Goal: Browse casually: Explore the website without a specific task or goal

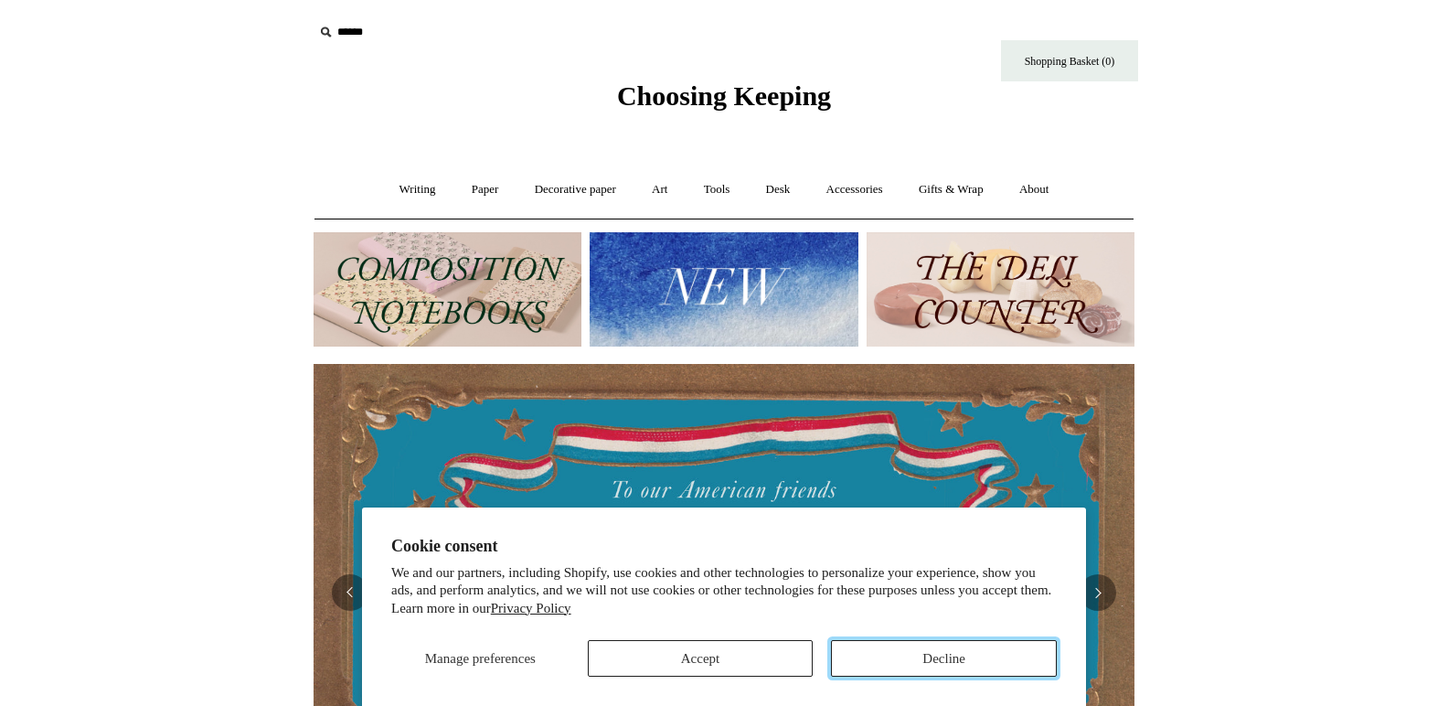
click at [879, 655] on button "Decline" at bounding box center [944, 658] width 226 height 37
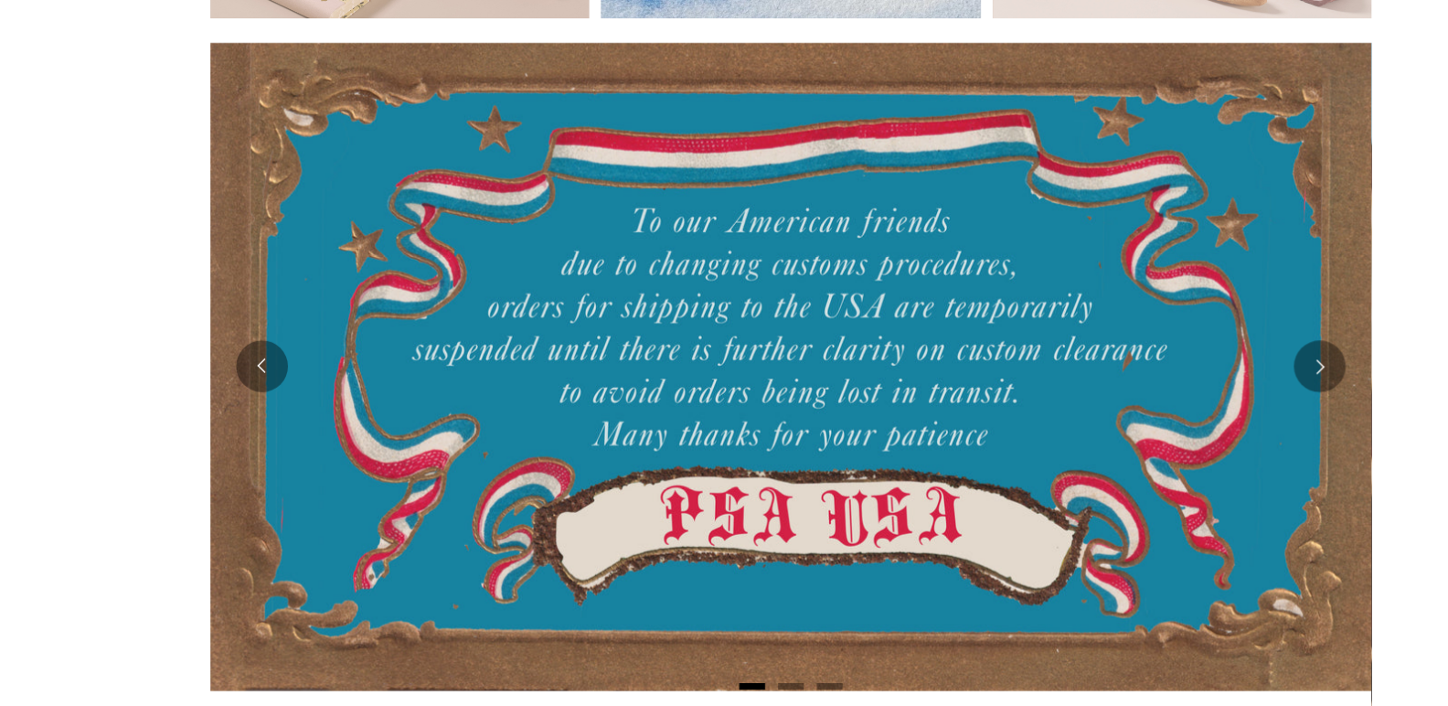
scroll to position [196, 0]
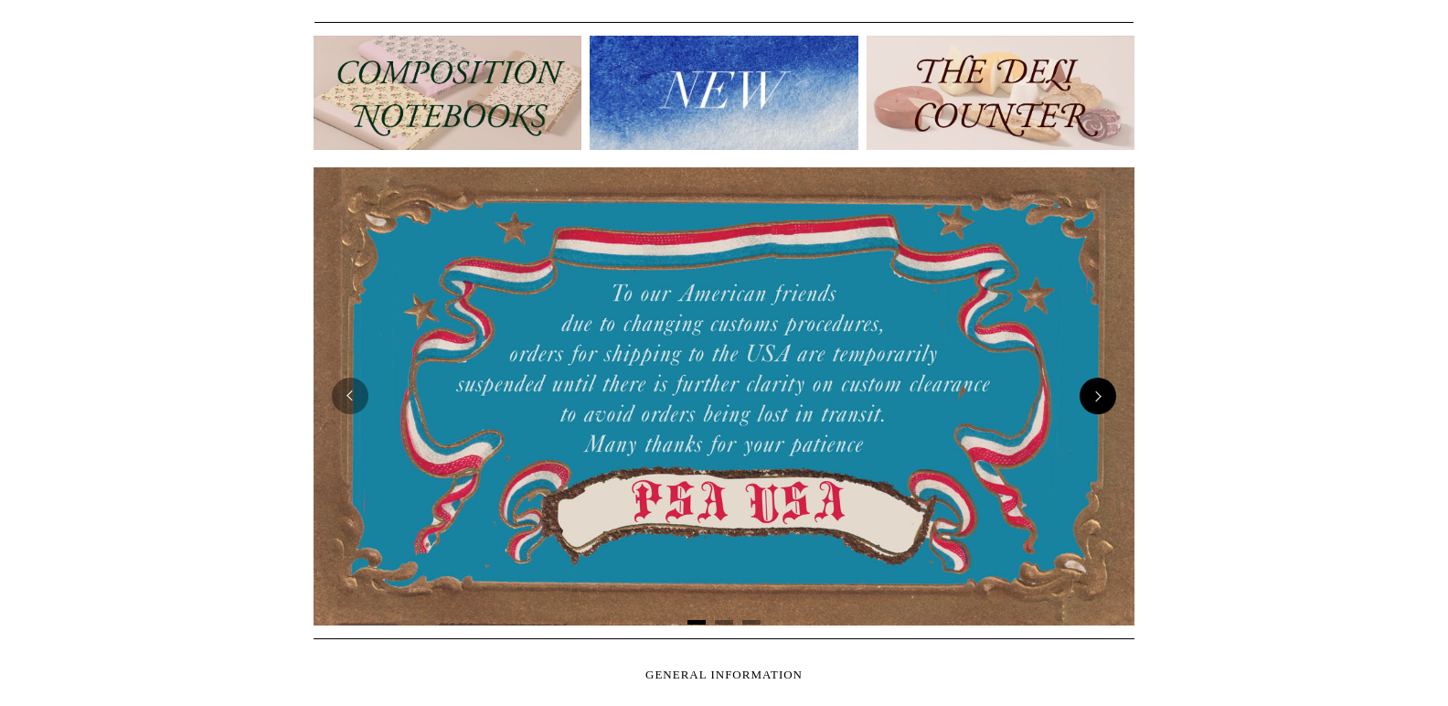
click at [1098, 394] on button "Next" at bounding box center [1097, 395] width 37 height 37
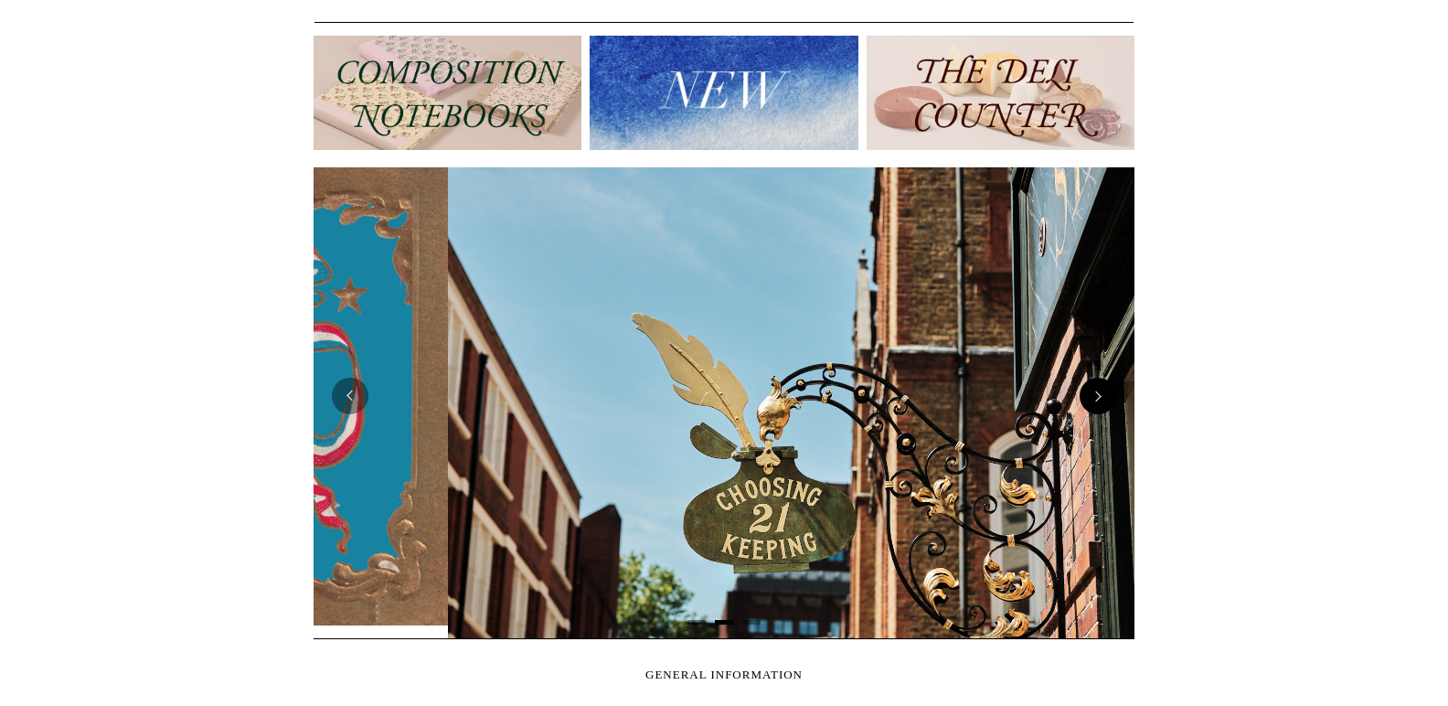
scroll to position [0, 821]
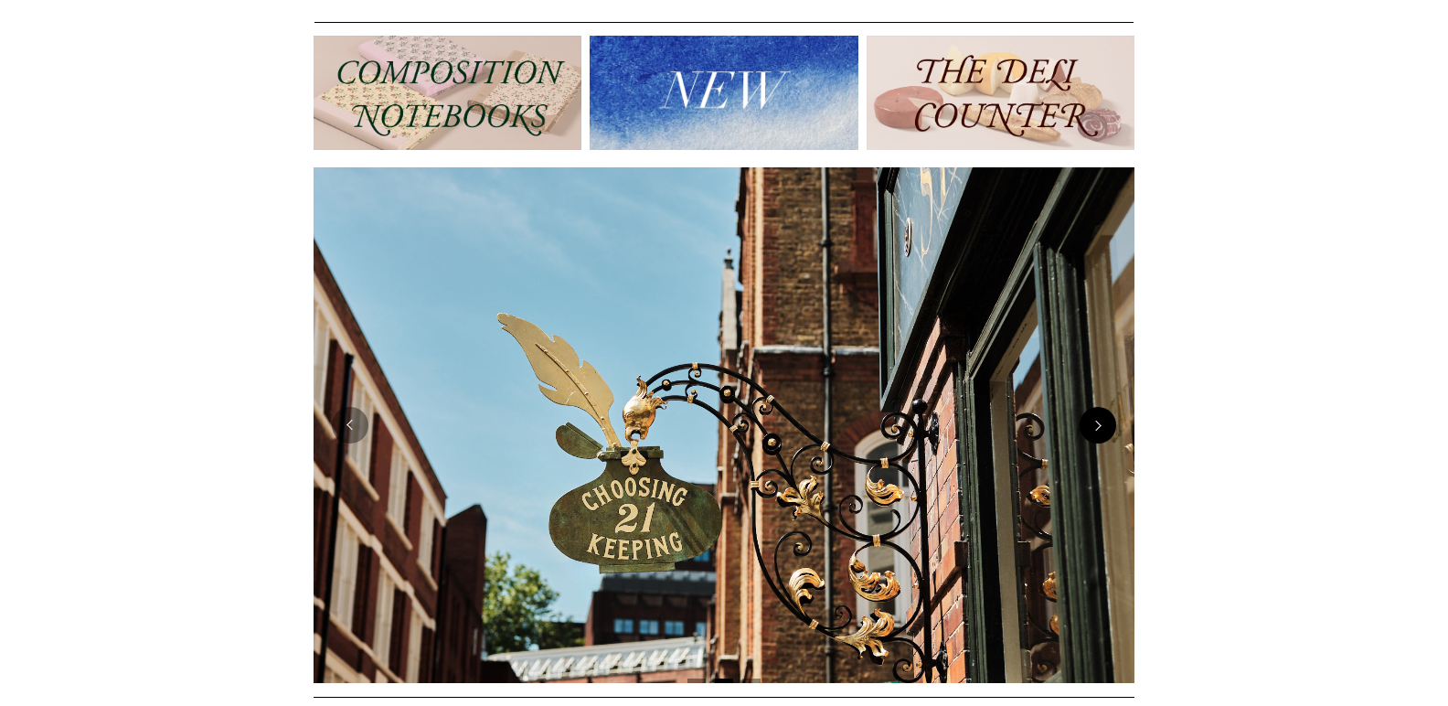
click at [1099, 433] on button "Next" at bounding box center [1097, 425] width 37 height 37
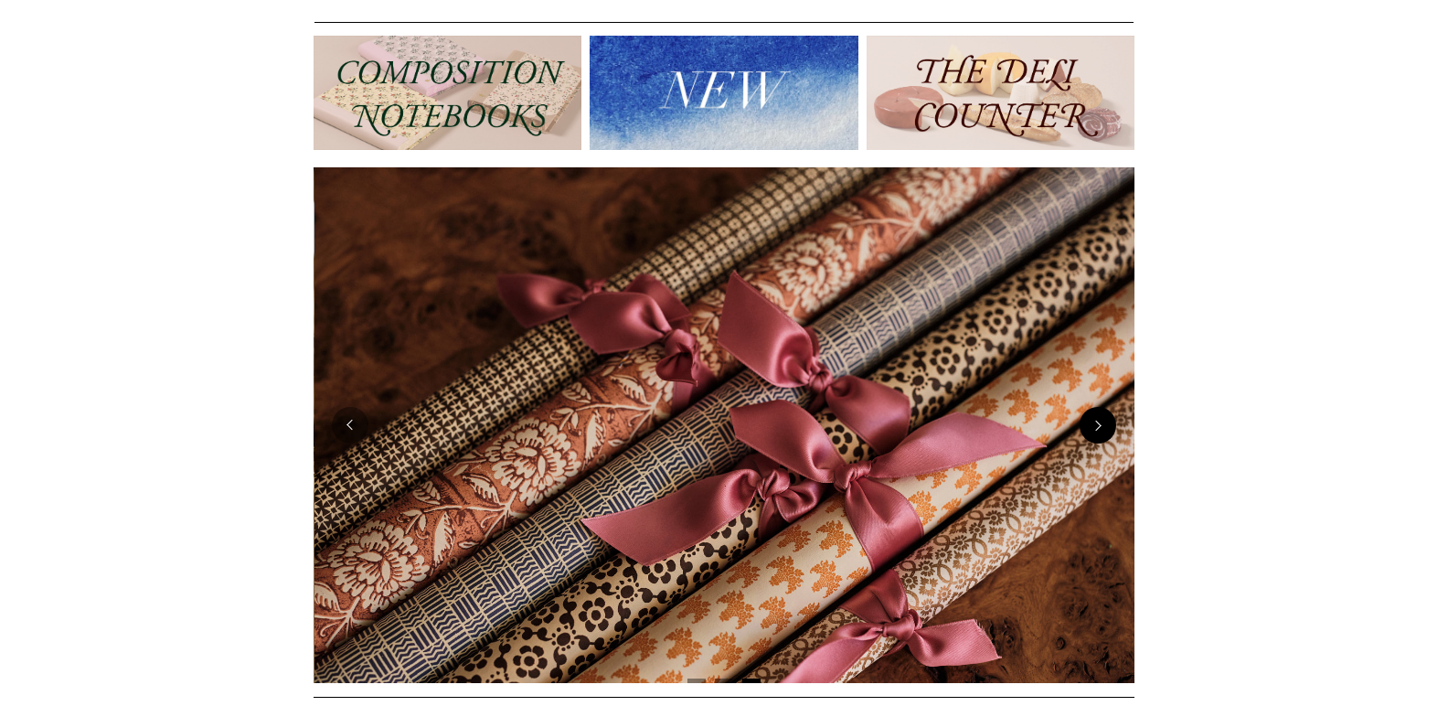
click at [1099, 433] on button "Next" at bounding box center [1097, 425] width 37 height 37
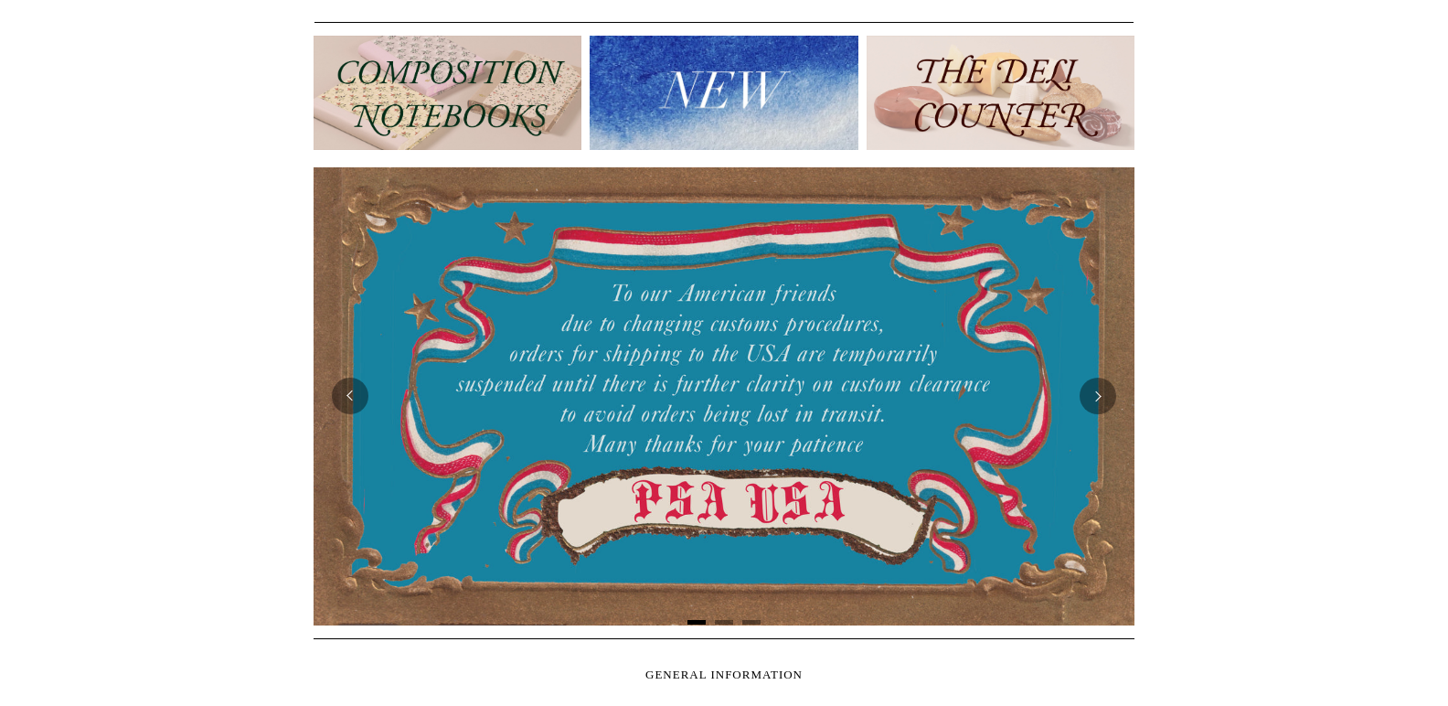
scroll to position [0, 0]
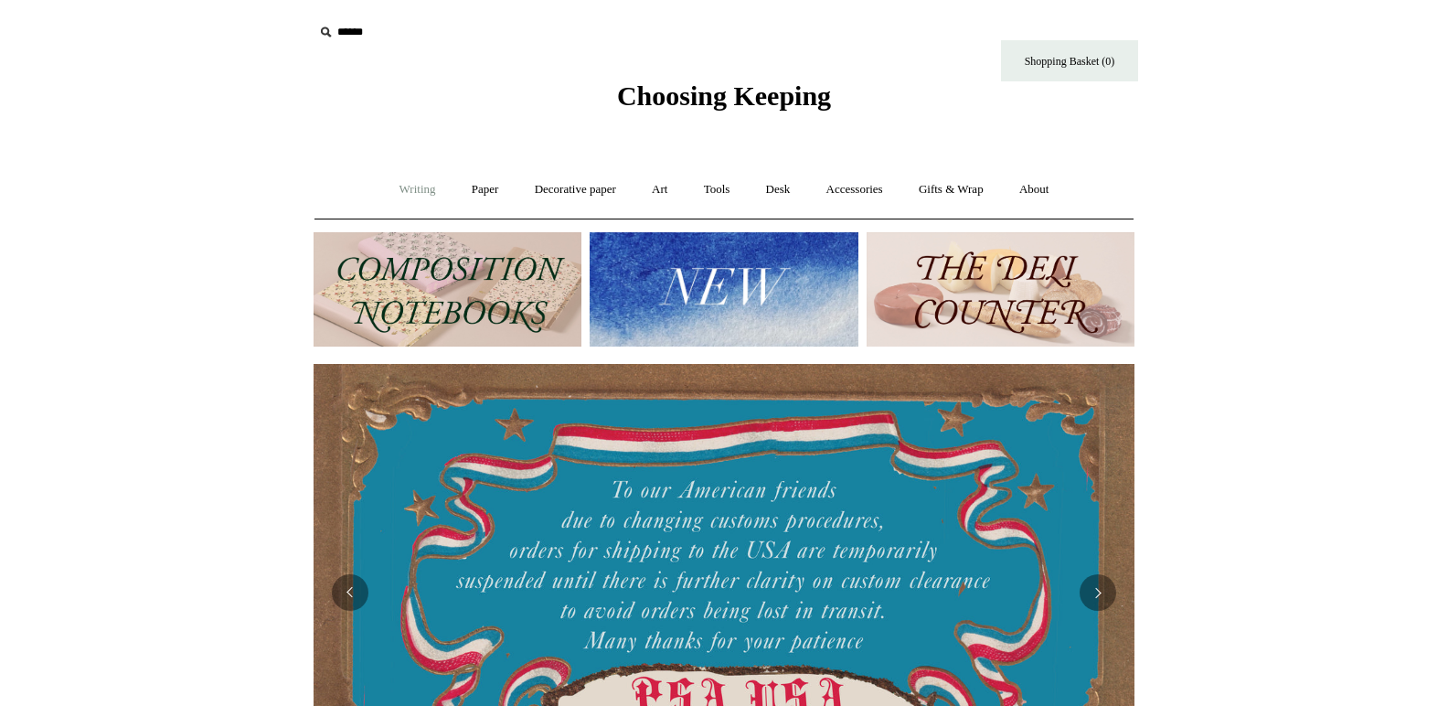
click at [415, 187] on link "Writing +" at bounding box center [417, 189] width 69 height 48
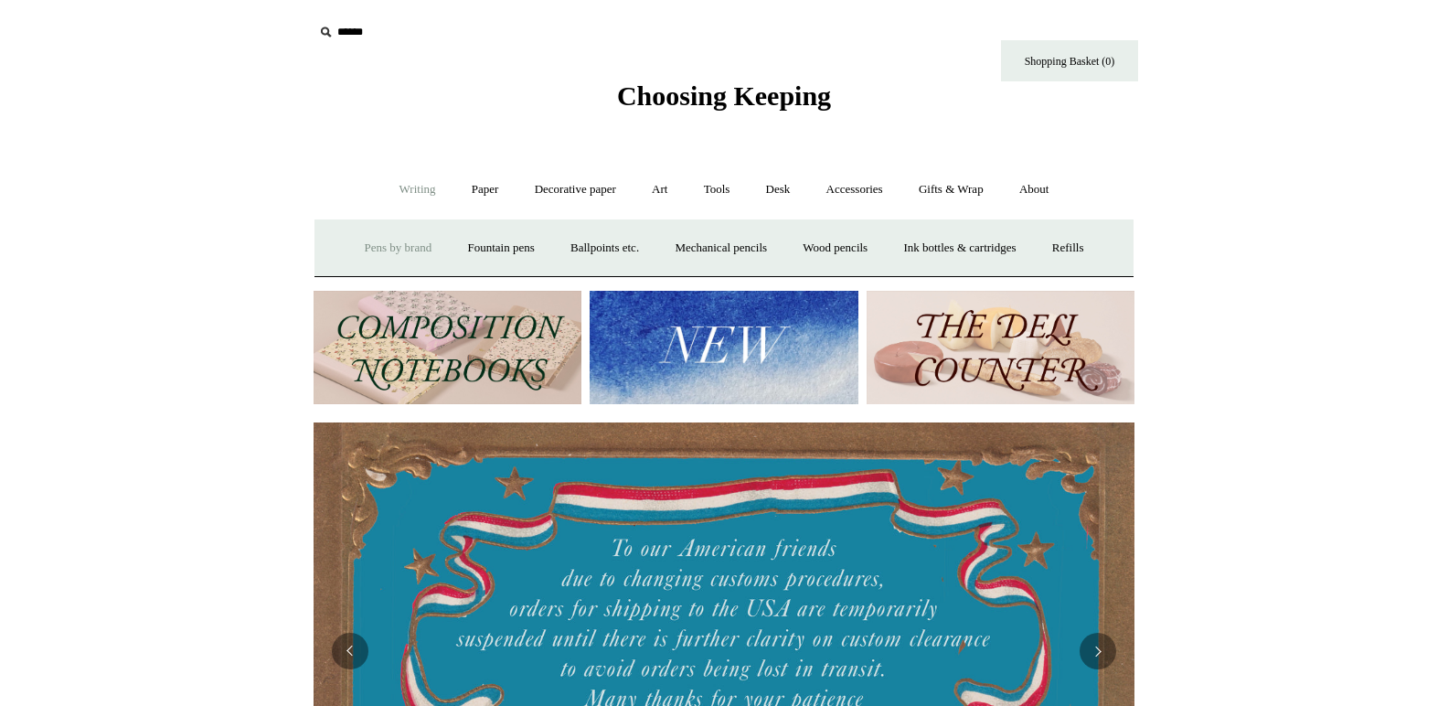
click at [413, 247] on link "Pens by brand +" at bounding box center [398, 248] width 101 height 48
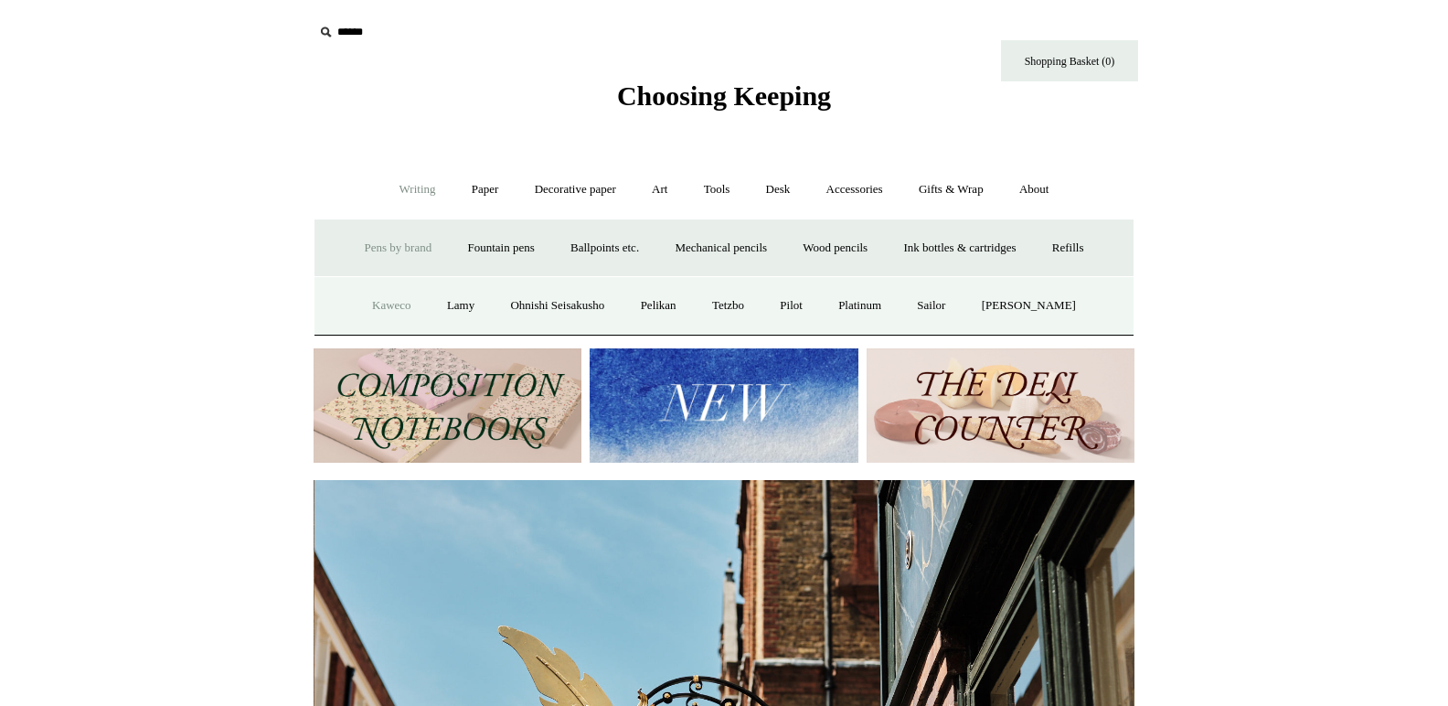
scroll to position [0, 821]
click at [392, 306] on link "Kaweco" at bounding box center [392, 305] width 72 height 48
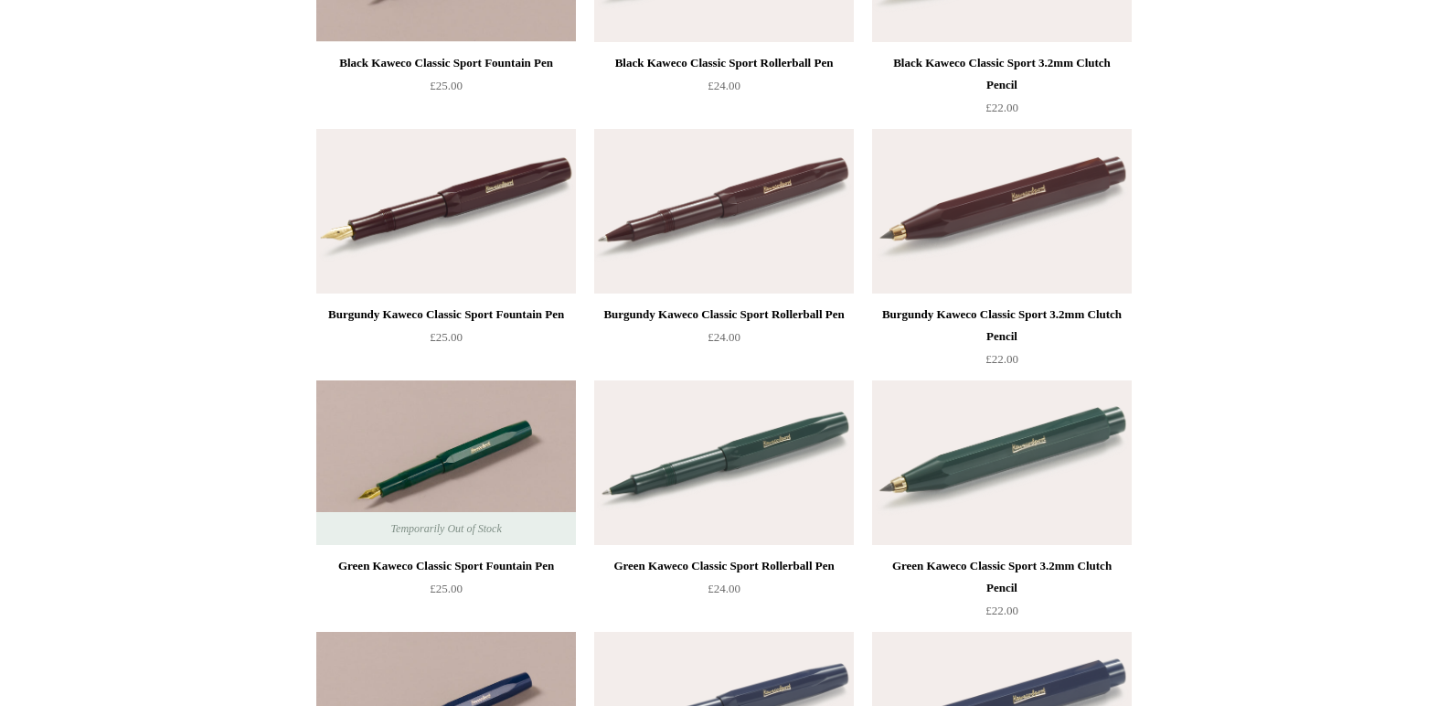
scroll to position [369, 0]
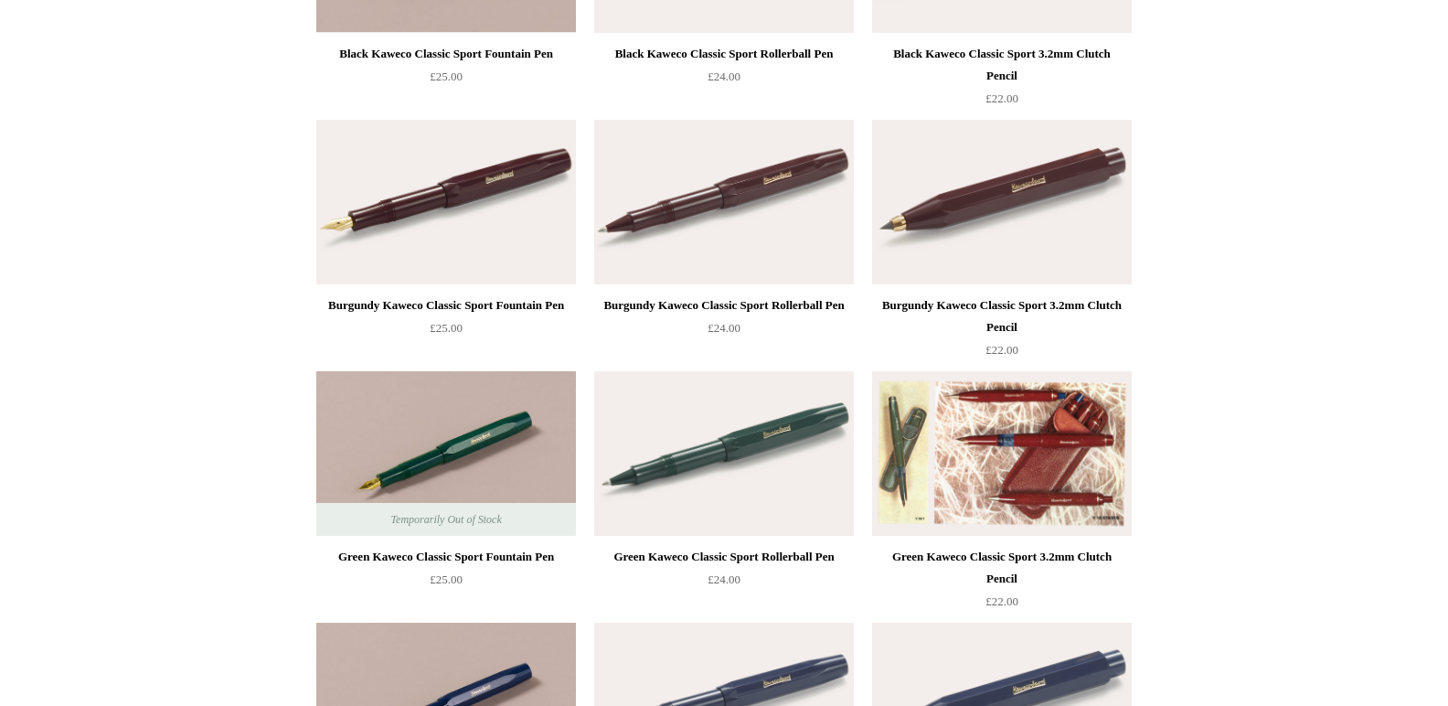
click at [1041, 461] on img at bounding box center [1002, 453] width 260 height 164
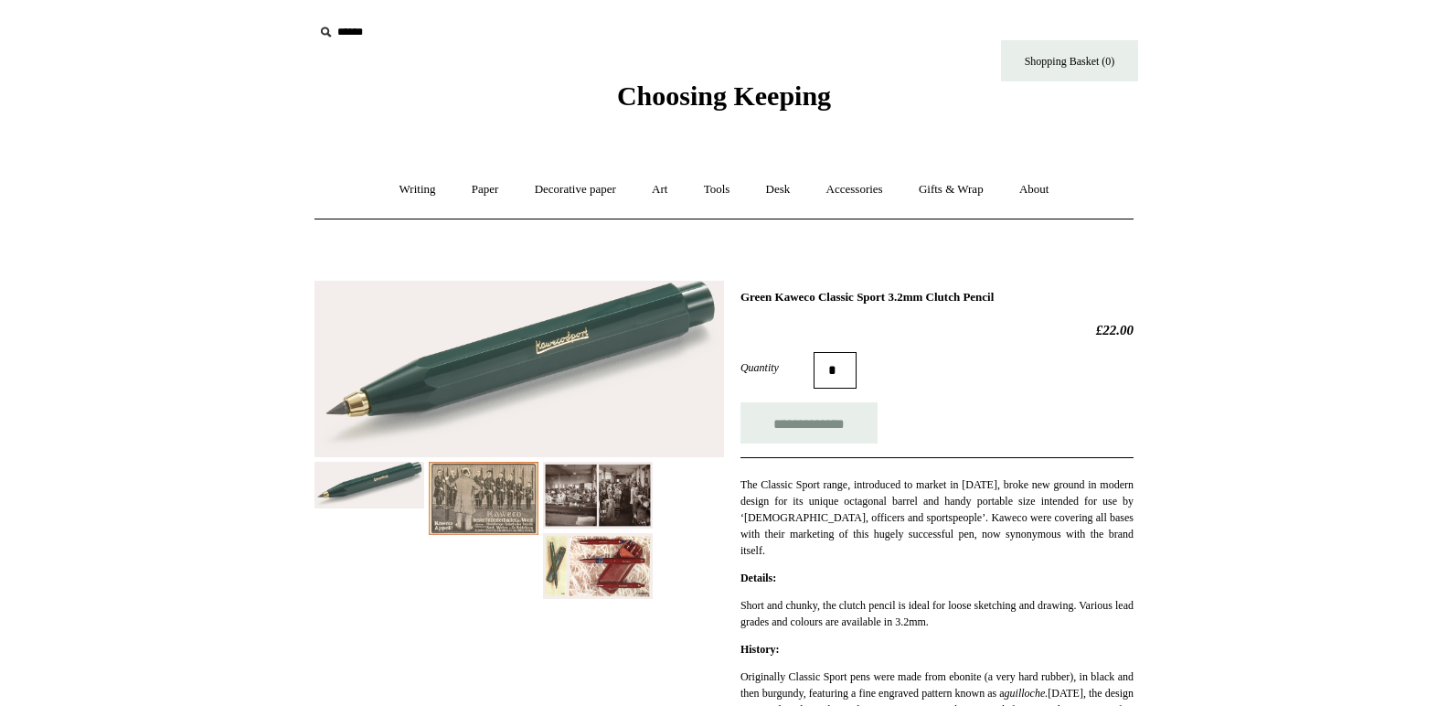
click at [522, 354] on img at bounding box center [518, 369] width 409 height 176
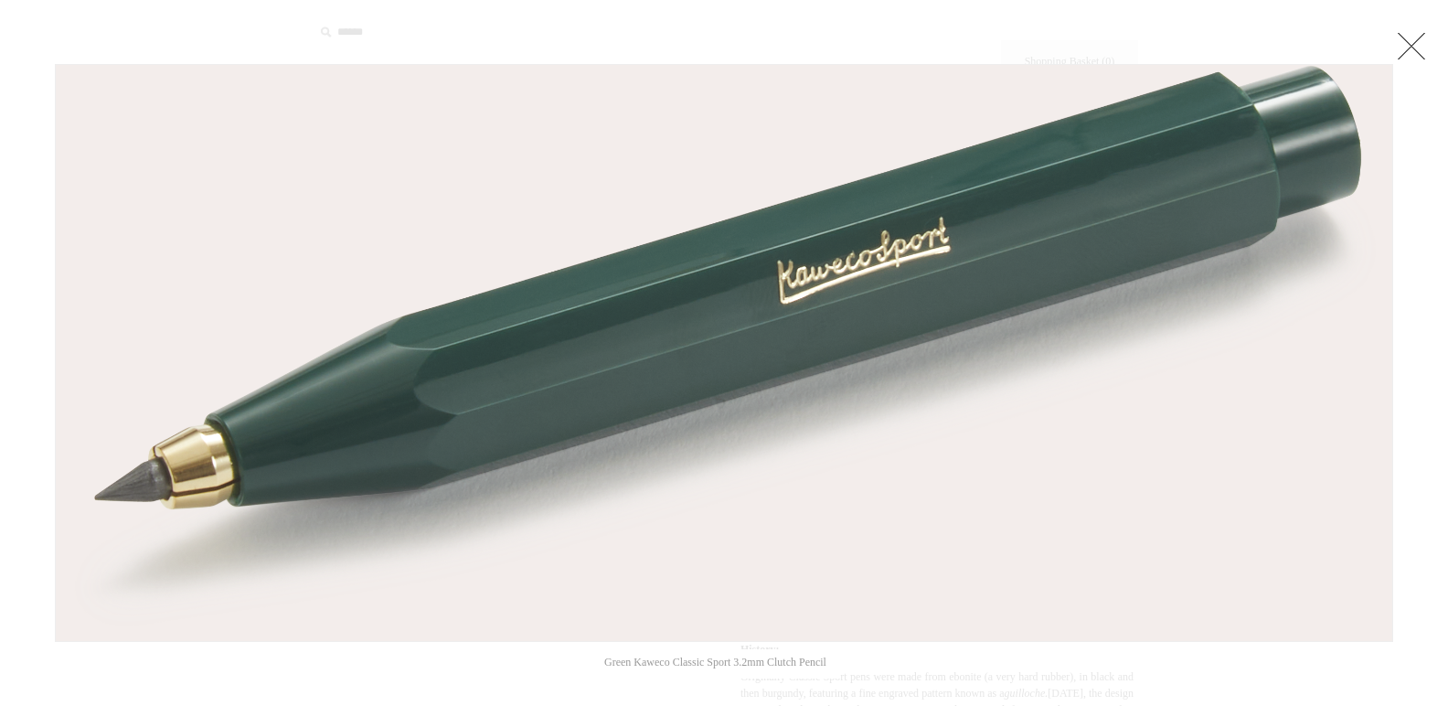
click at [1414, 43] on link at bounding box center [1411, 45] width 37 height 37
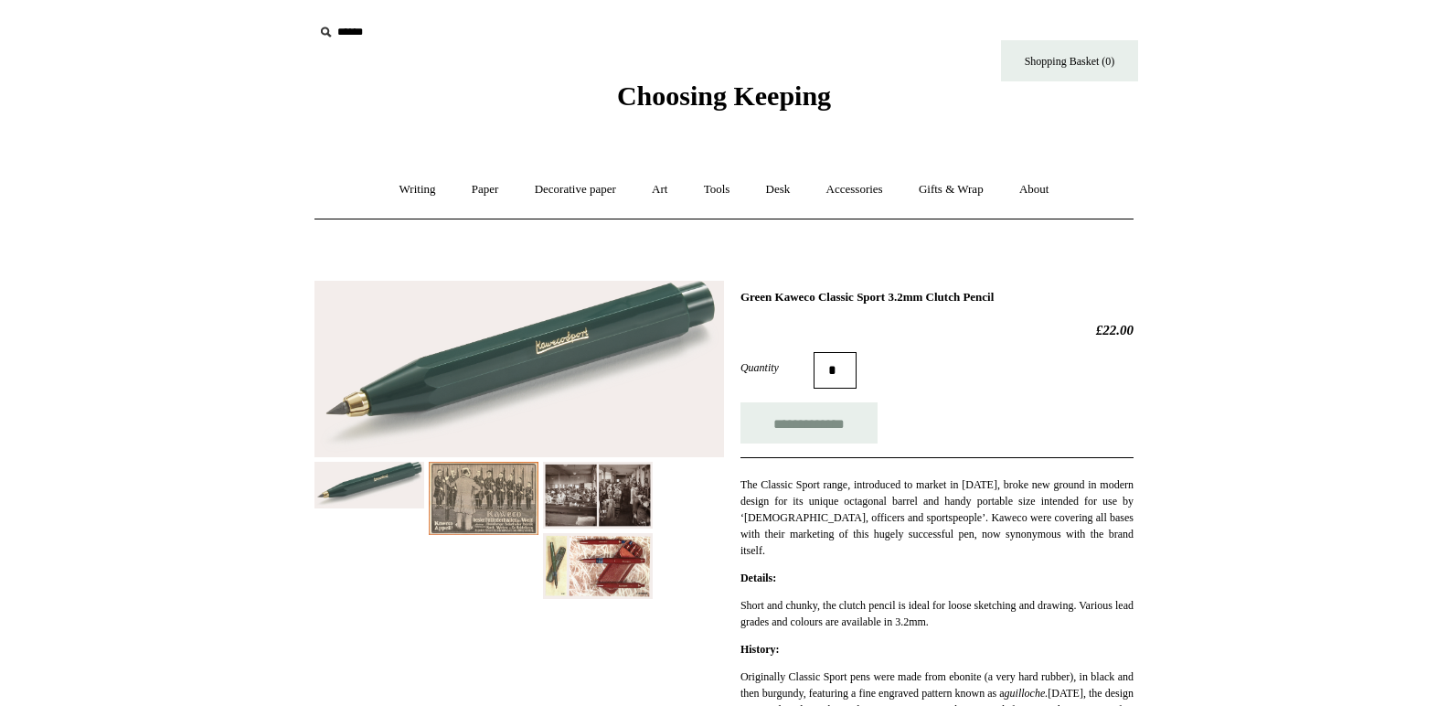
click at [595, 563] on img at bounding box center [598, 566] width 110 height 66
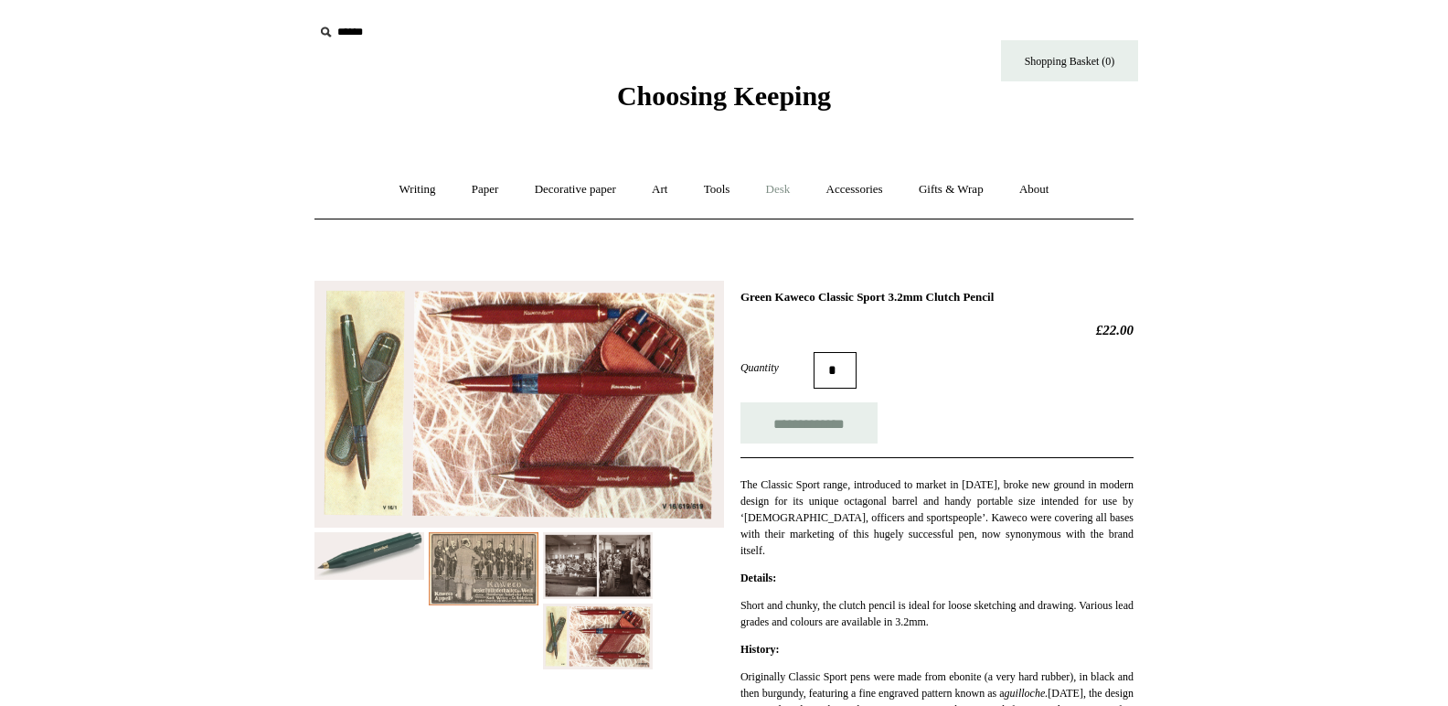
click at [770, 177] on link "Desk +" at bounding box center [778, 189] width 58 height 48
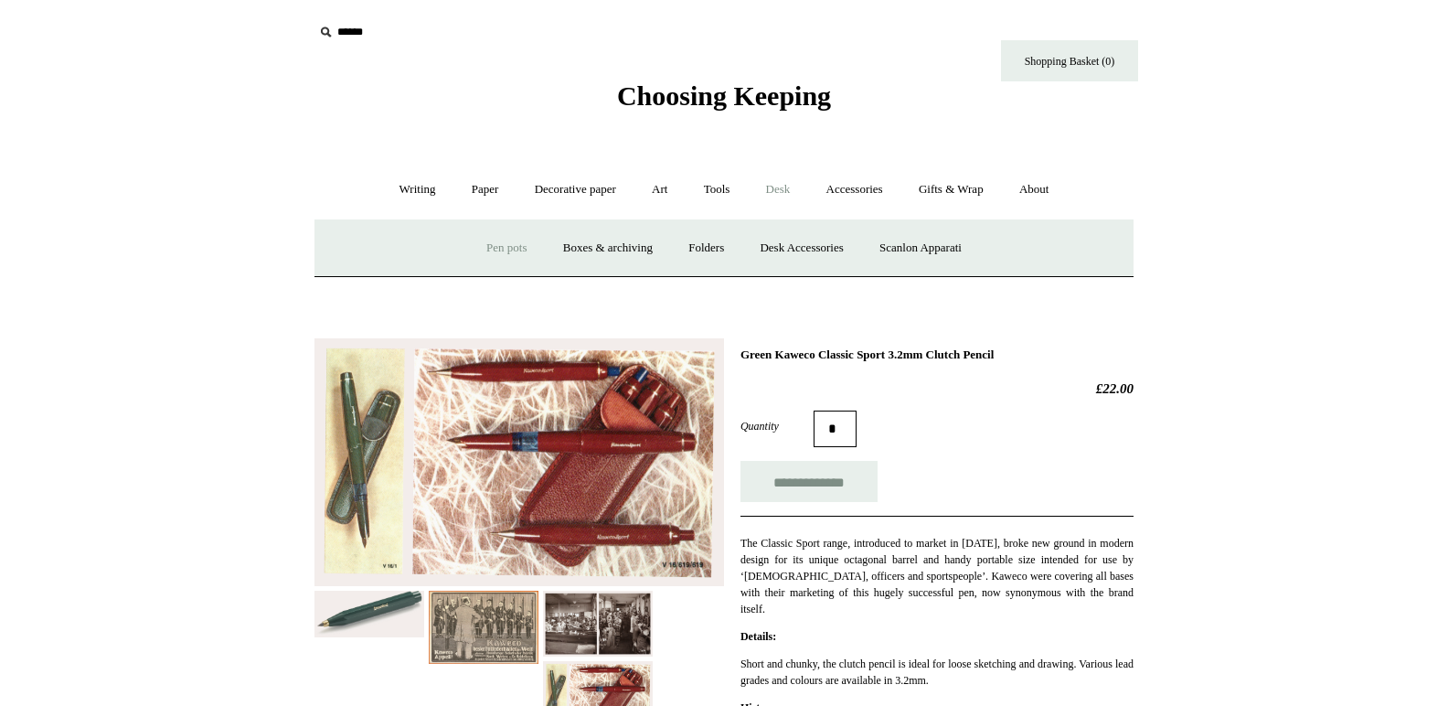
click at [494, 249] on link "Pen pots" at bounding box center [506, 248] width 73 height 48
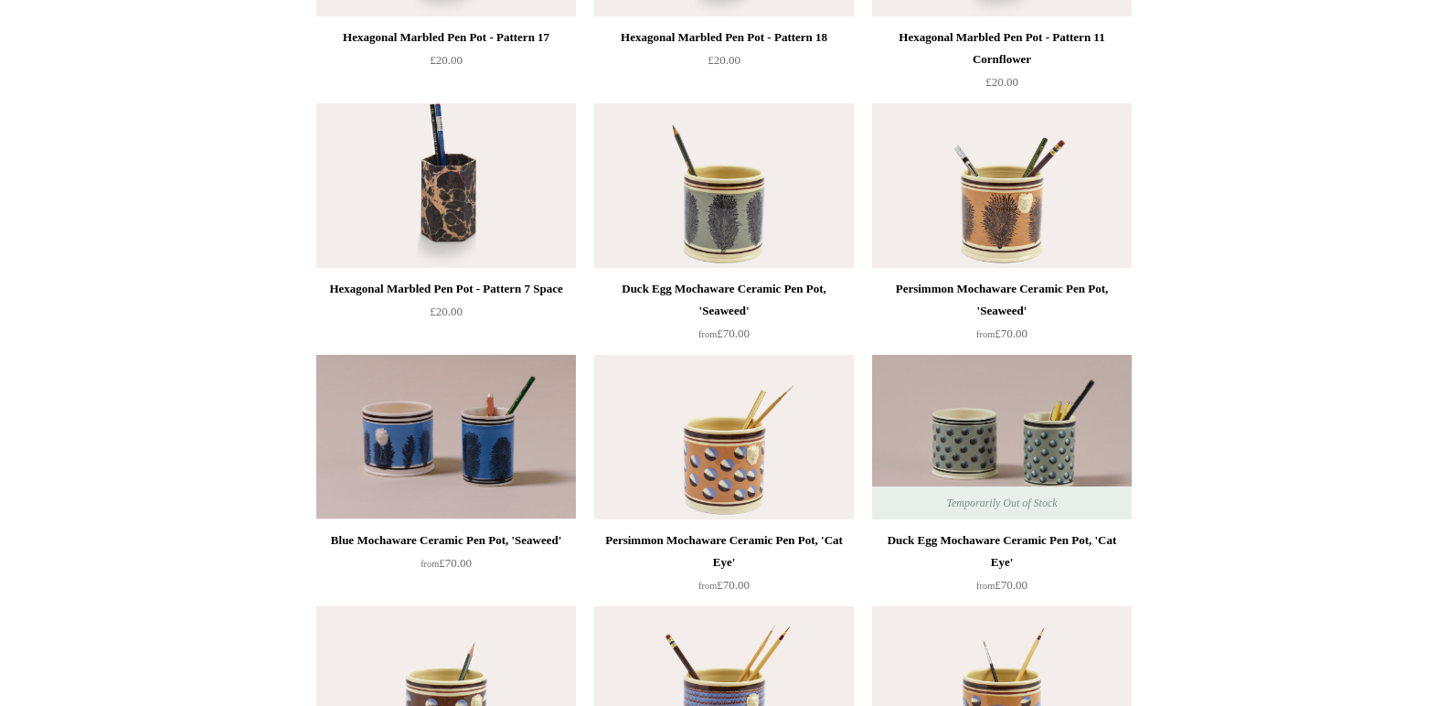
scroll to position [893, 0]
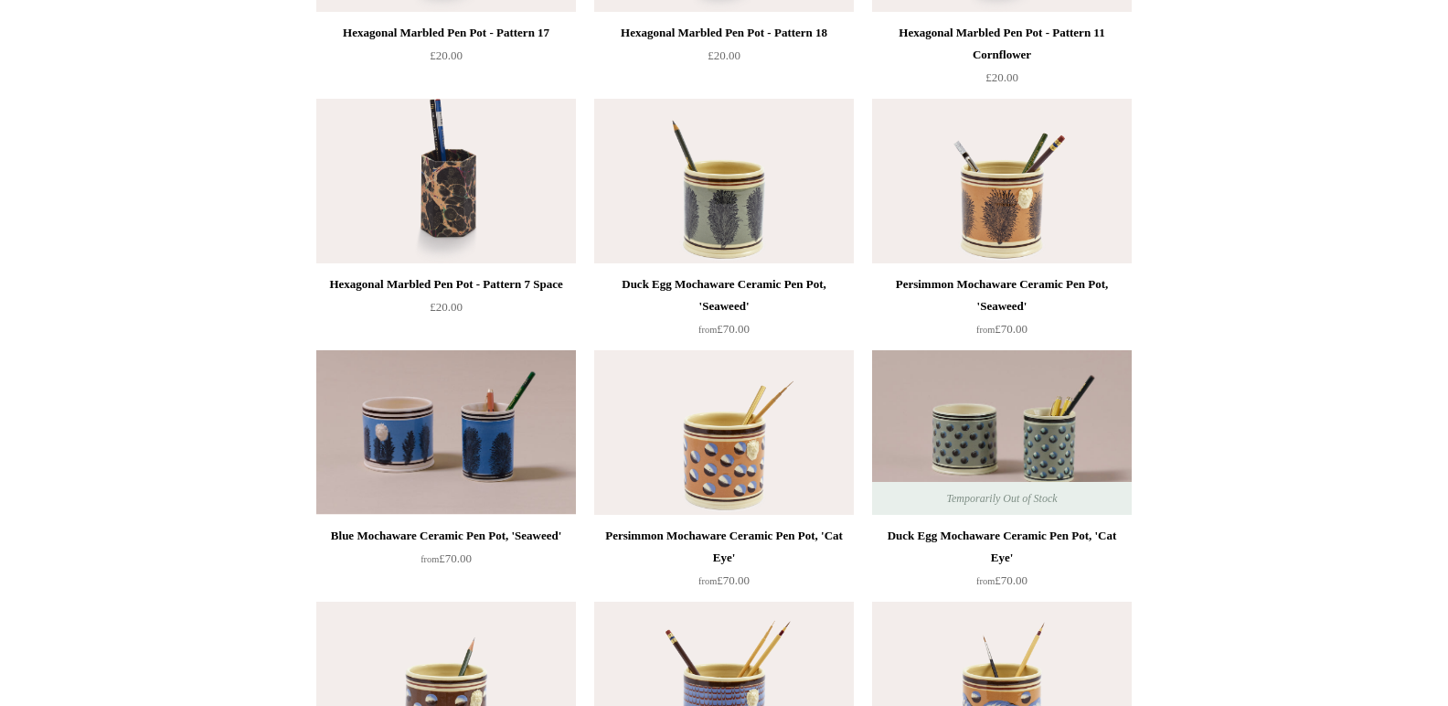
click at [690, 189] on img at bounding box center [724, 181] width 260 height 164
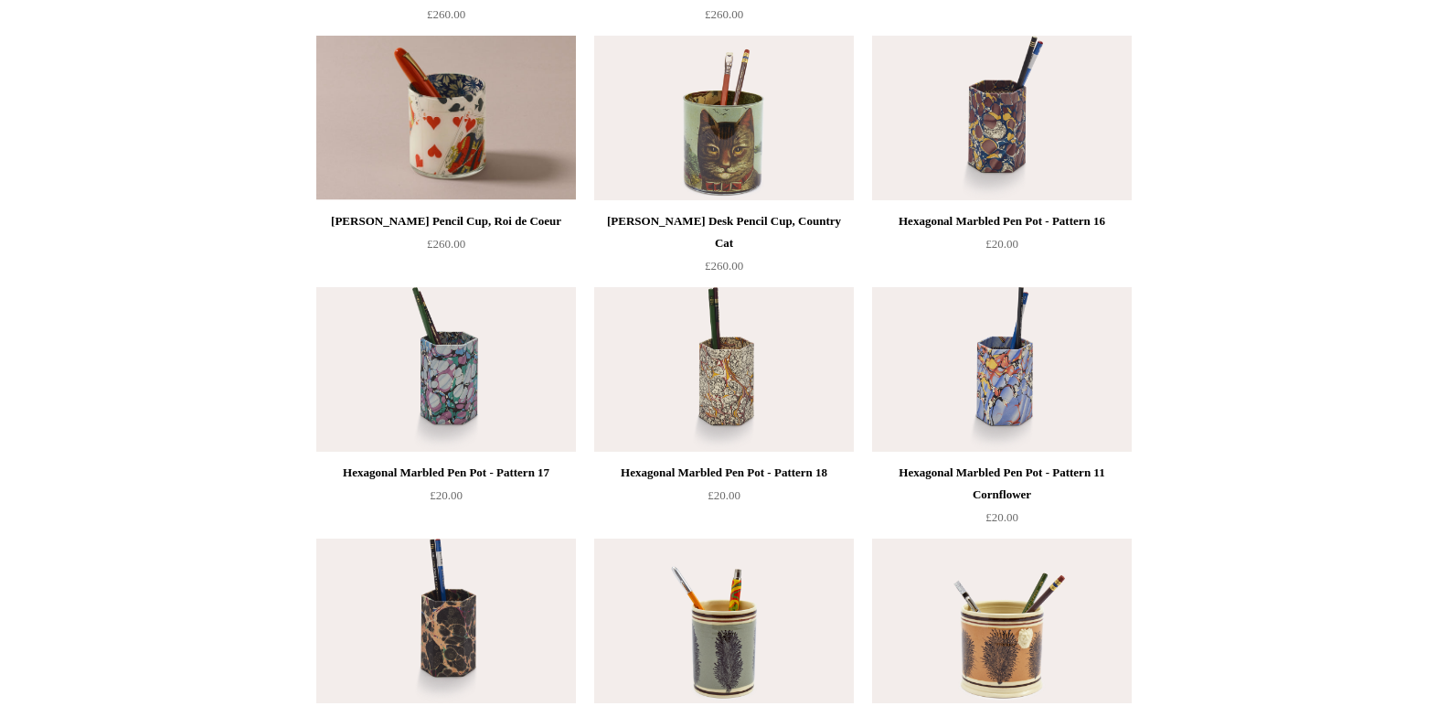
scroll to position [0, 0]
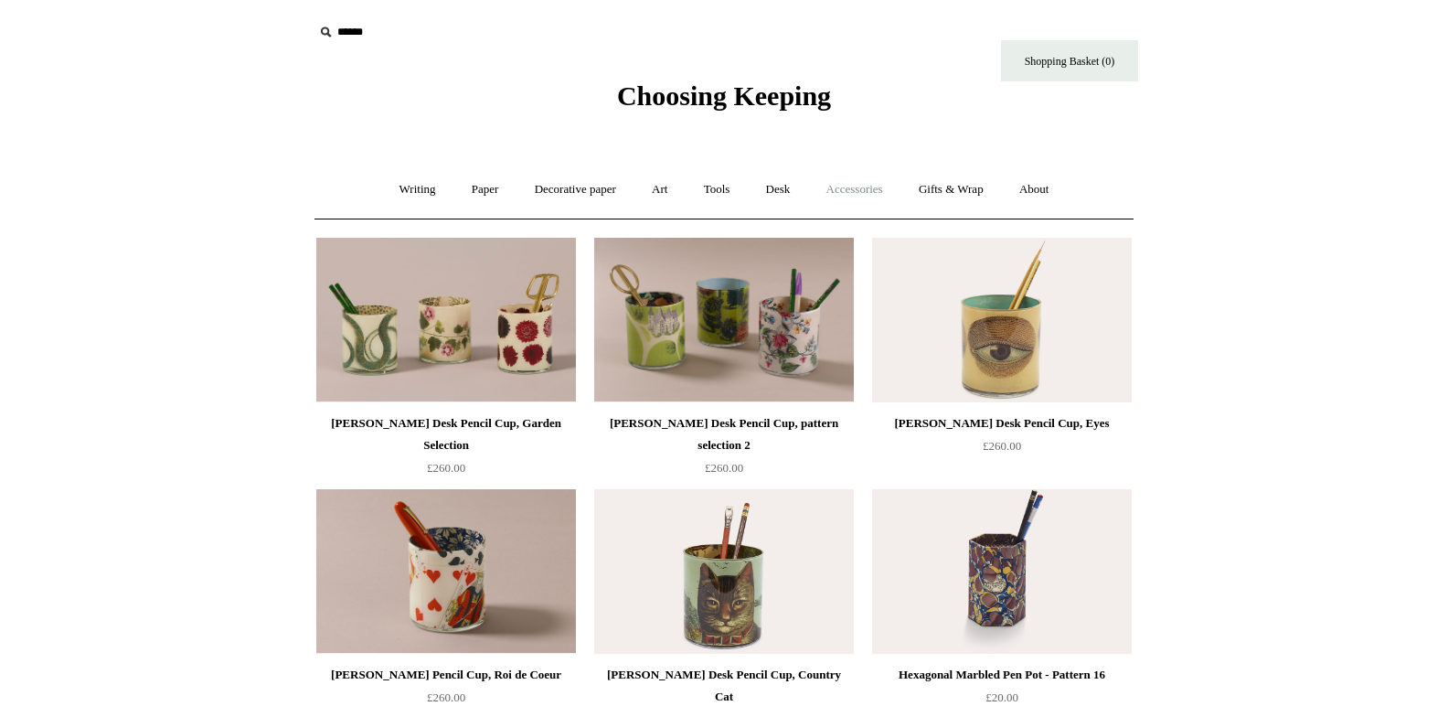
click at [870, 194] on link "Accessories +" at bounding box center [855, 189] width 90 height 48
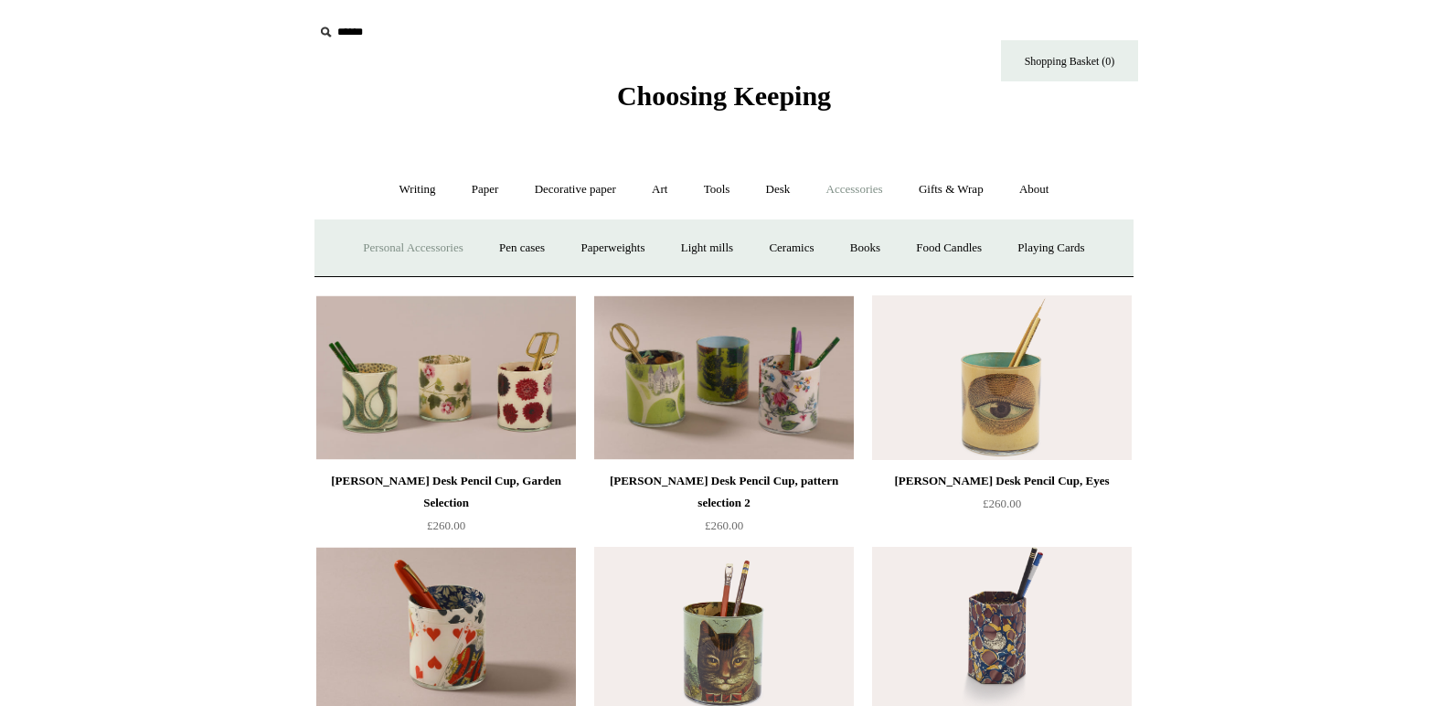
click at [429, 250] on link "Personal Accessories +" at bounding box center [412, 248] width 133 height 48
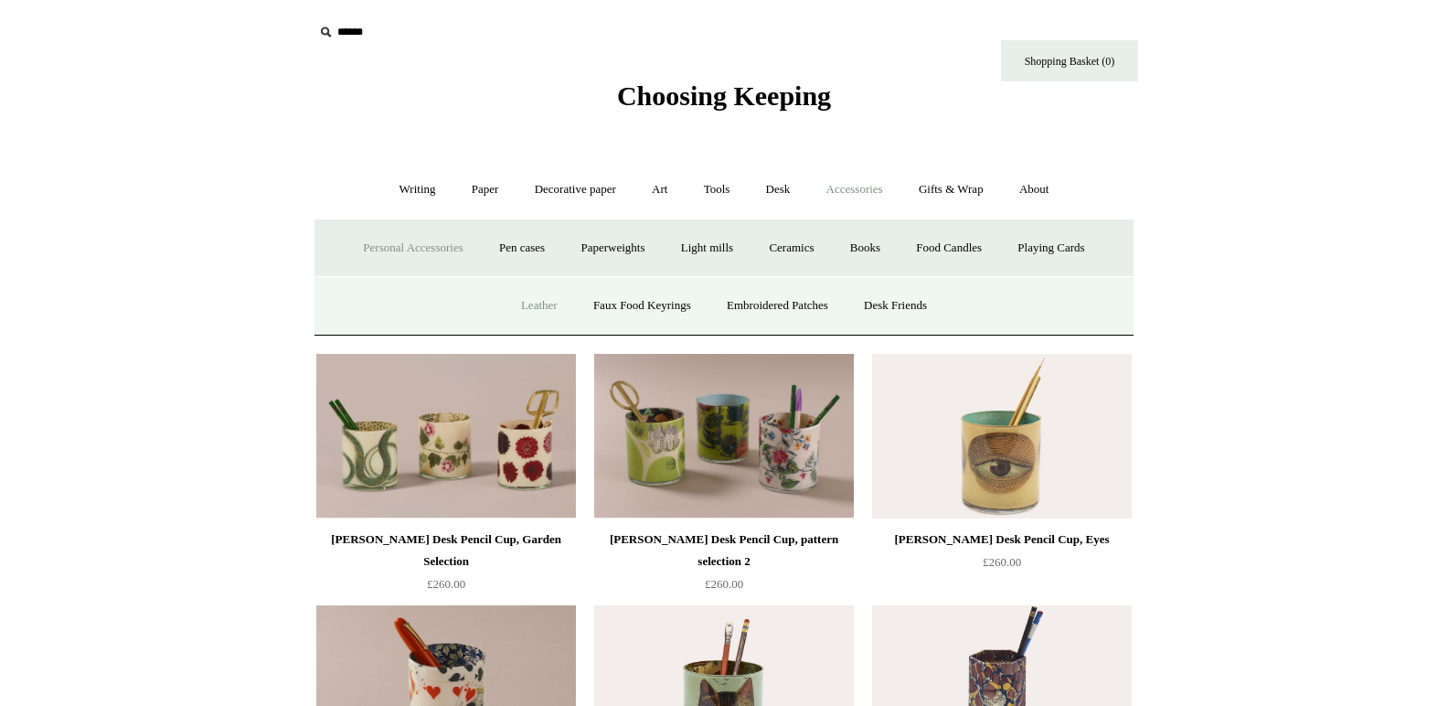
click at [536, 307] on link "Leather" at bounding box center [538, 305] width 69 height 48
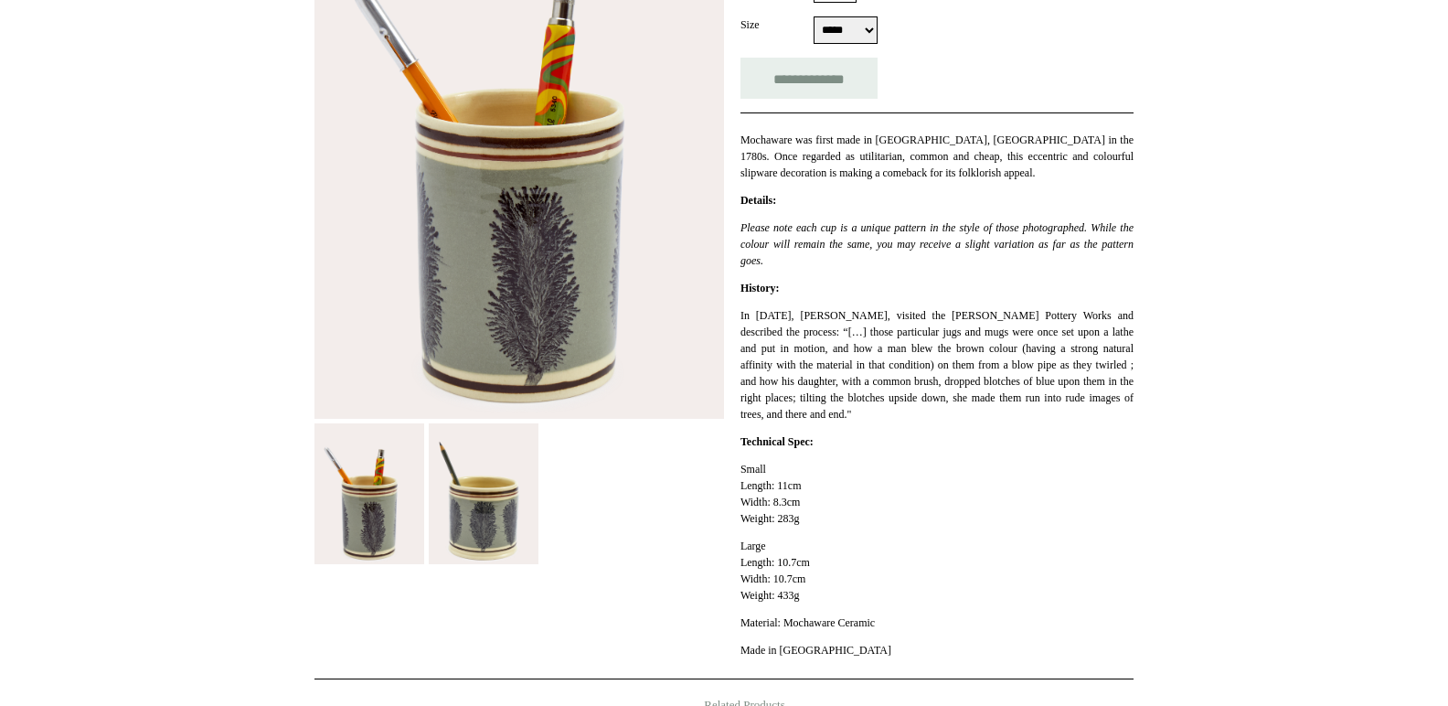
scroll to position [387, 0]
click at [496, 510] on img at bounding box center [484, 492] width 110 height 141
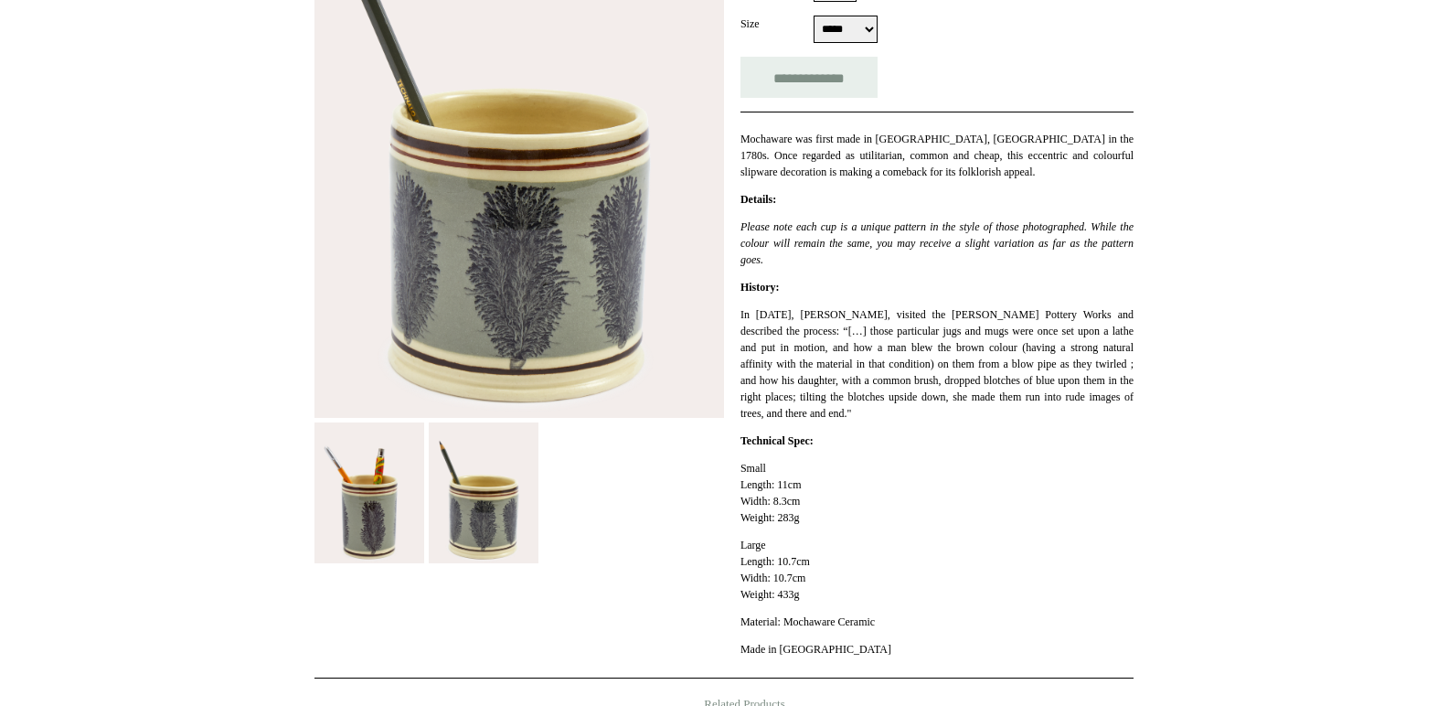
click at [407, 532] on img at bounding box center [369, 492] width 110 height 141
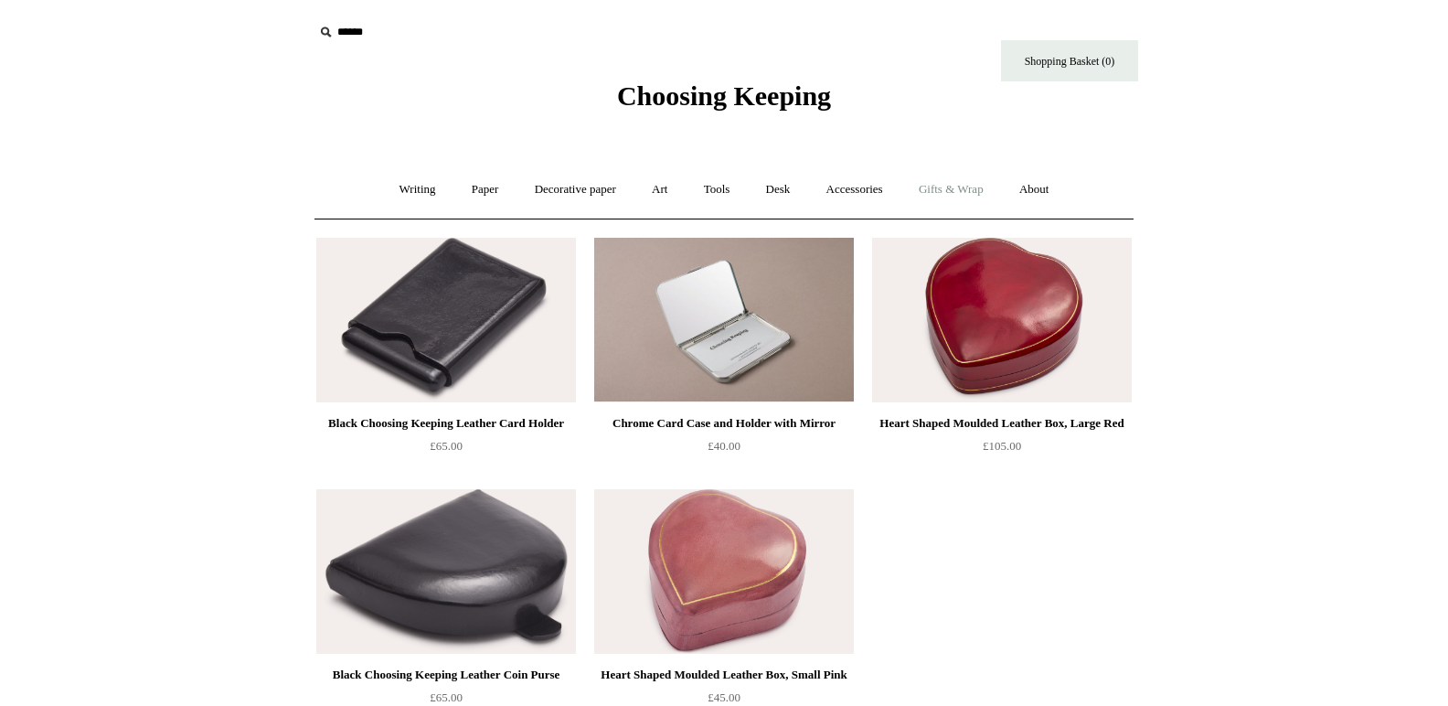
click at [968, 194] on link "Gifts & Wrap +" at bounding box center [951, 189] width 98 height 48
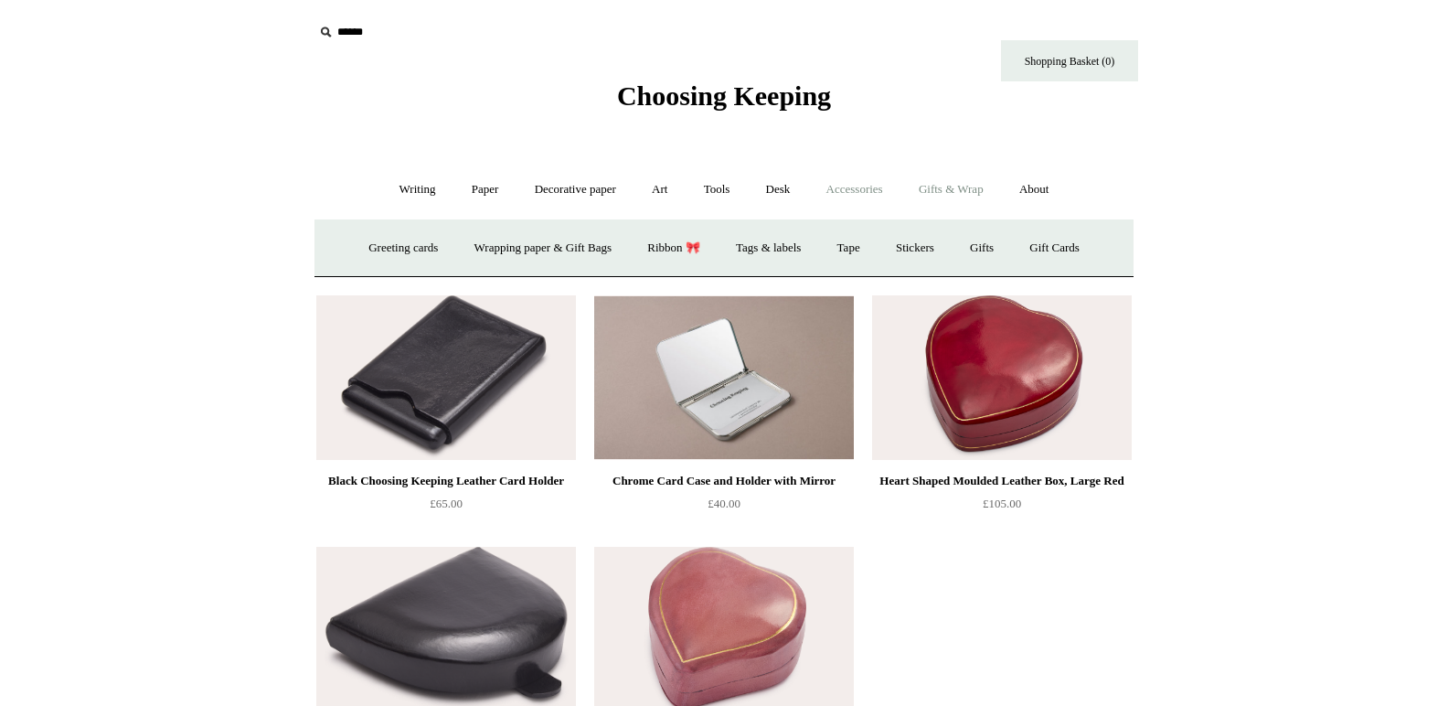
click at [872, 194] on link "Accessories +" at bounding box center [855, 189] width 90 height 48
click at [615, 259] on link "Paperweights +" at bounding box center [612, 248] width 97 height 48
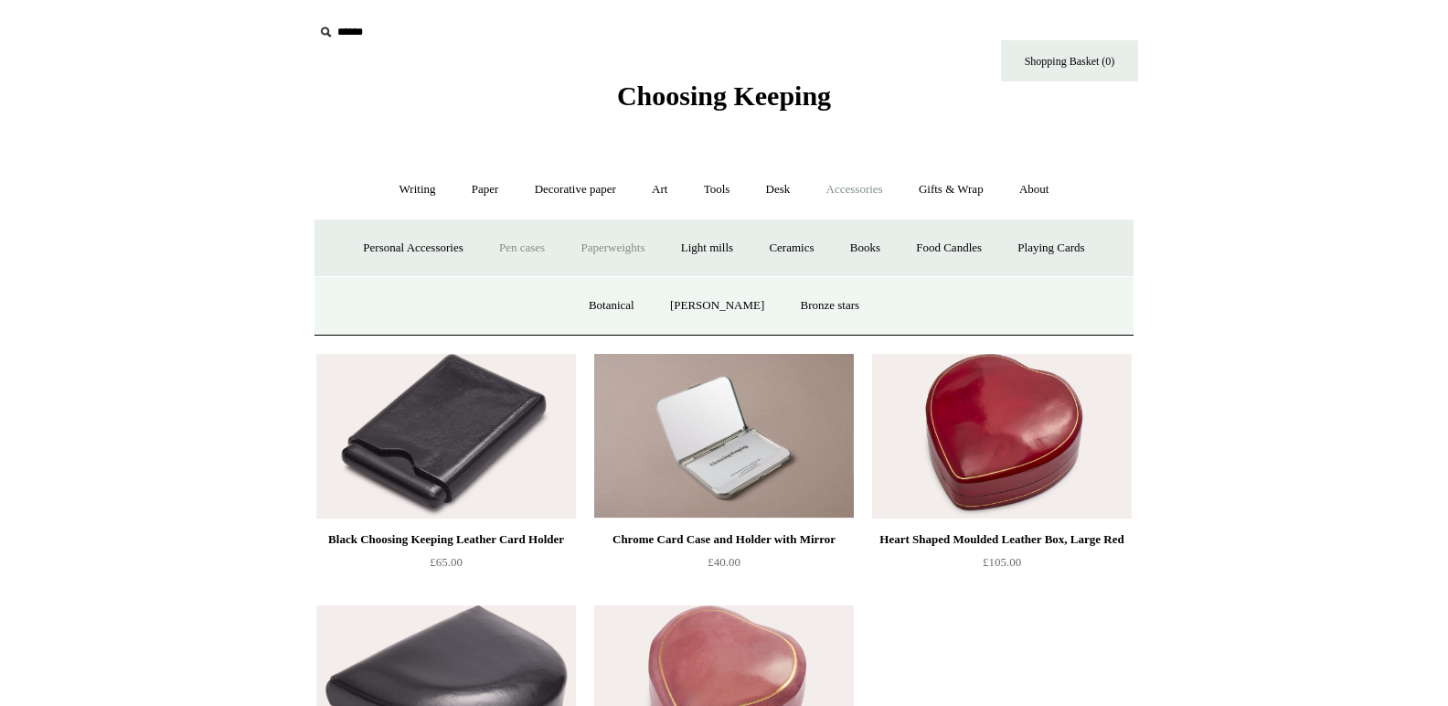
click at [508, 240] on link "Pen cases" at bounding box center [522, 248] width 79 height 48
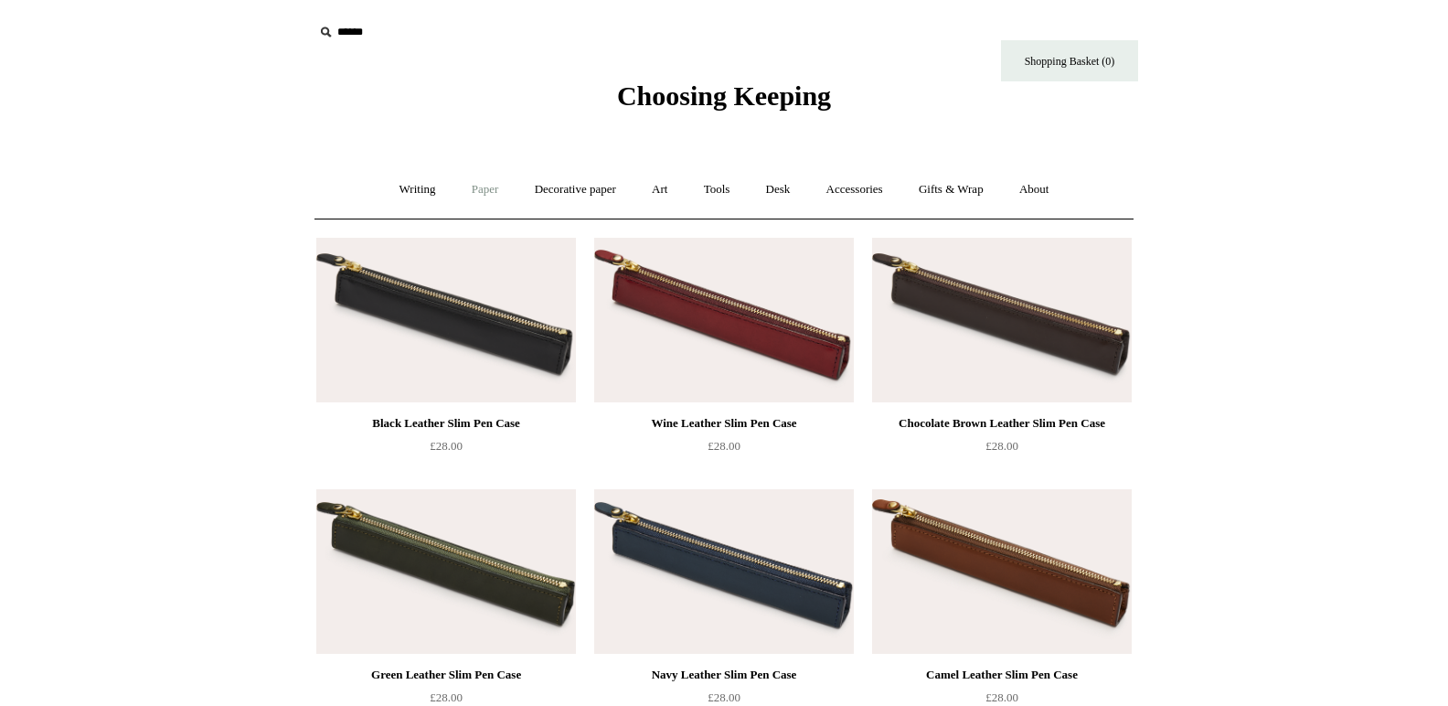
click at [485, 193] on link "Paper +" at bounding box center [485, 189] width 60 height 48
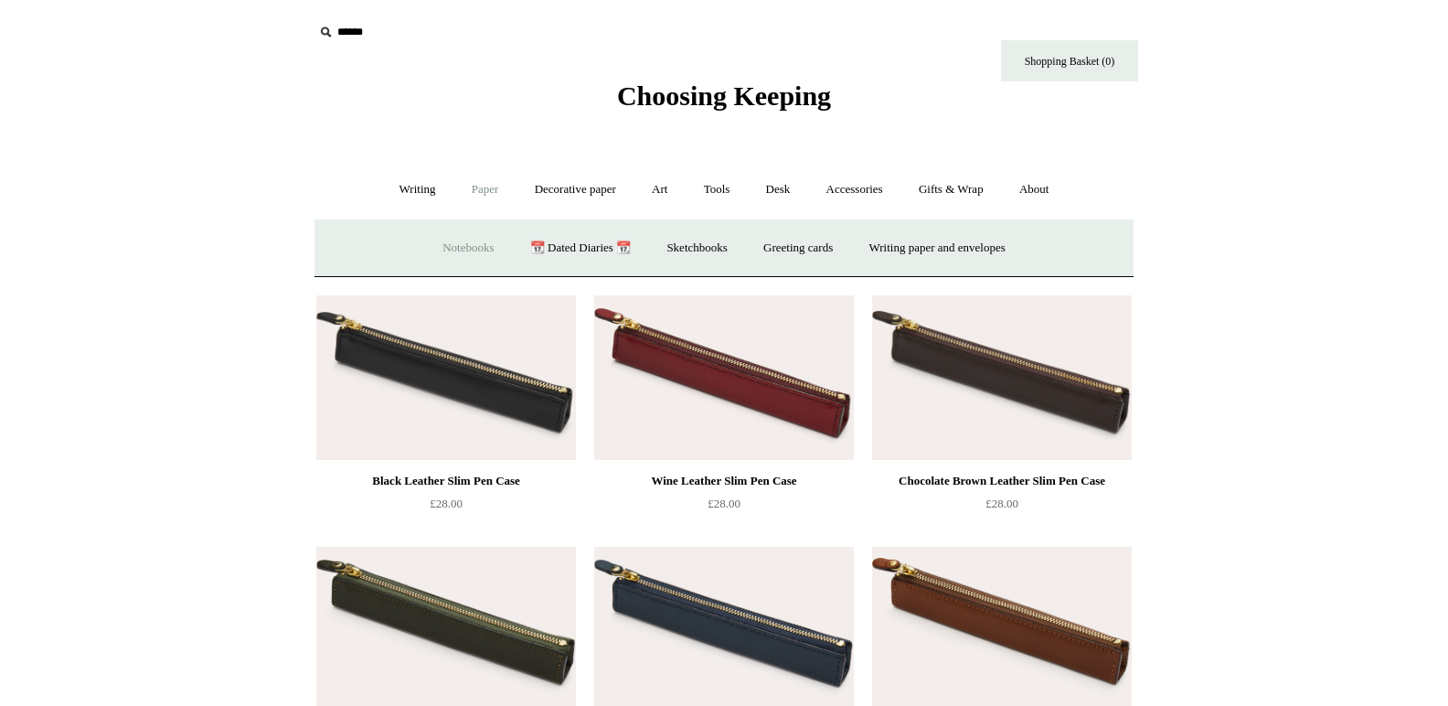
click at [435, 249] on link "Notebooks +" at bounding box center [468, 248] width 84 height 48
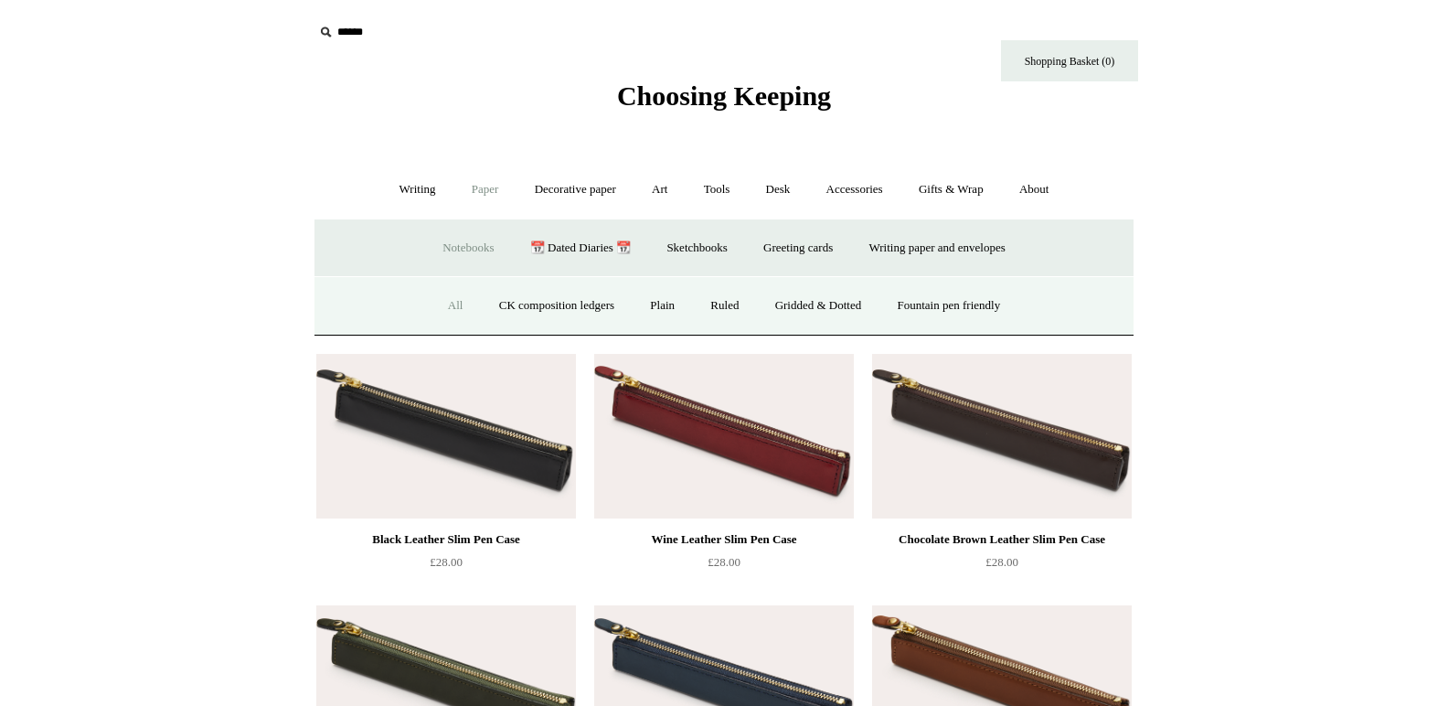
click at [446, 305] on link "All" at bounding box center [455, 305] width 48 height 48
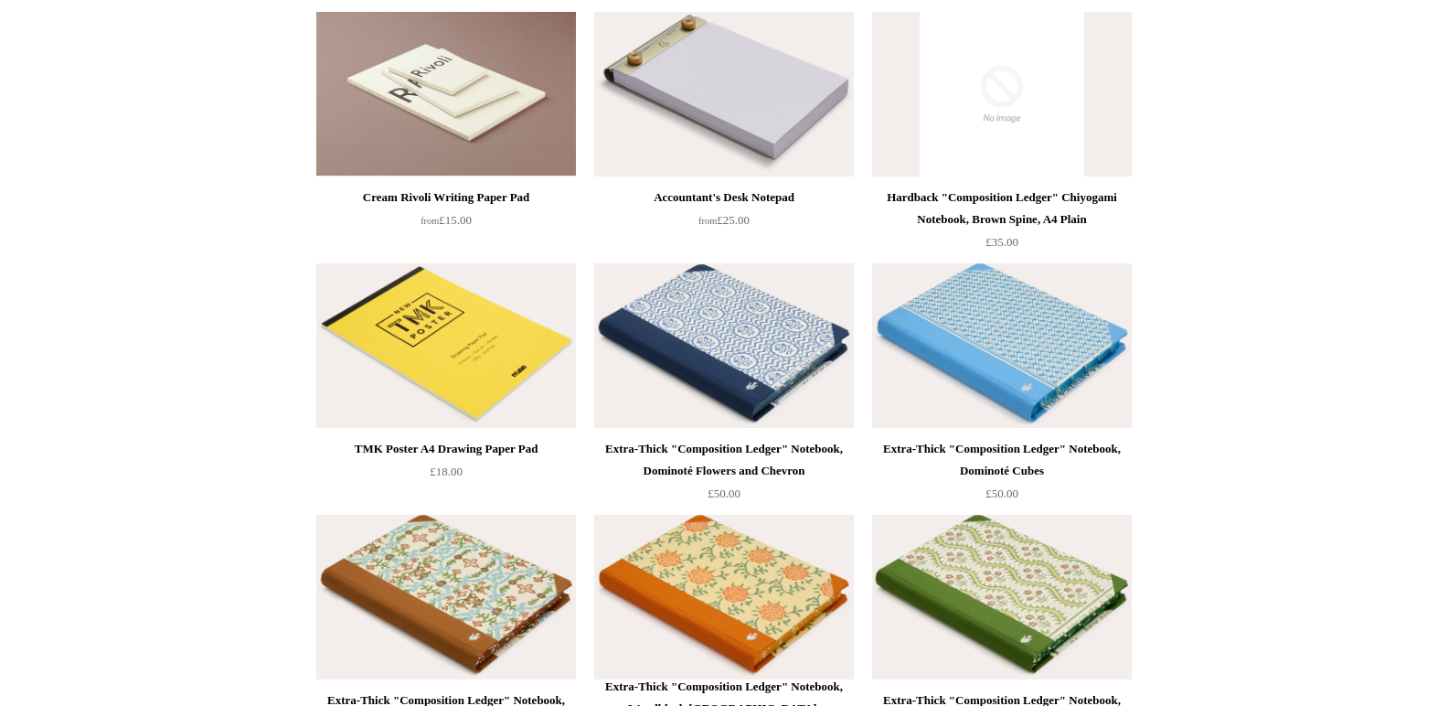
scroll to position [11036, 0]
